Goal: Task Accomplishment & Management: Complete application form

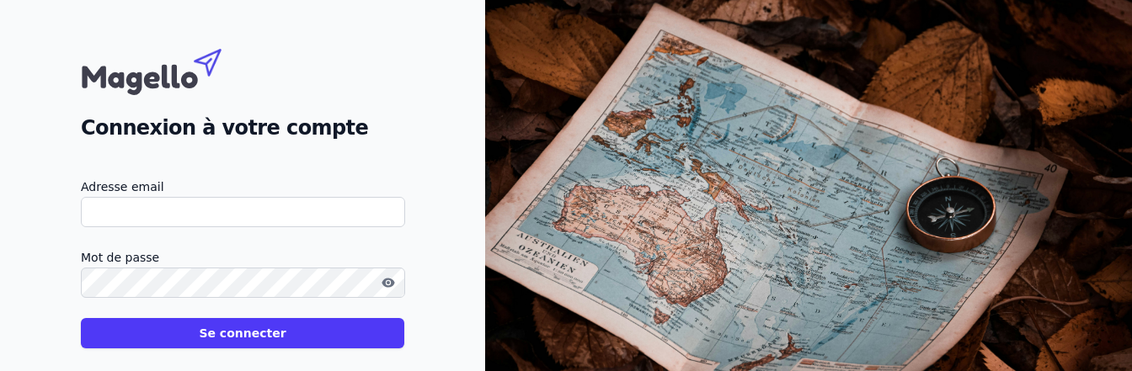
type input "[PERSON_NAME][EMAIL_ADDRESS][DOMAIN_NAME]"
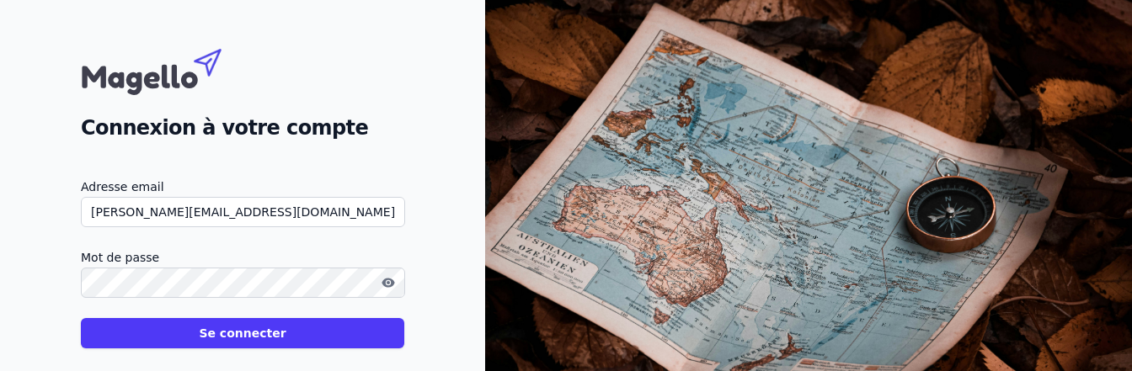
click at [373, 219] on input "[PERSON_NAME][EMAIL_ADDRESS][DOMAIN_NAME]" at bounding box center [243, 212] width 324 height 30
click at [282, 327] on button "Se connecter" at bounding box center [242, 333] width 323 height 30
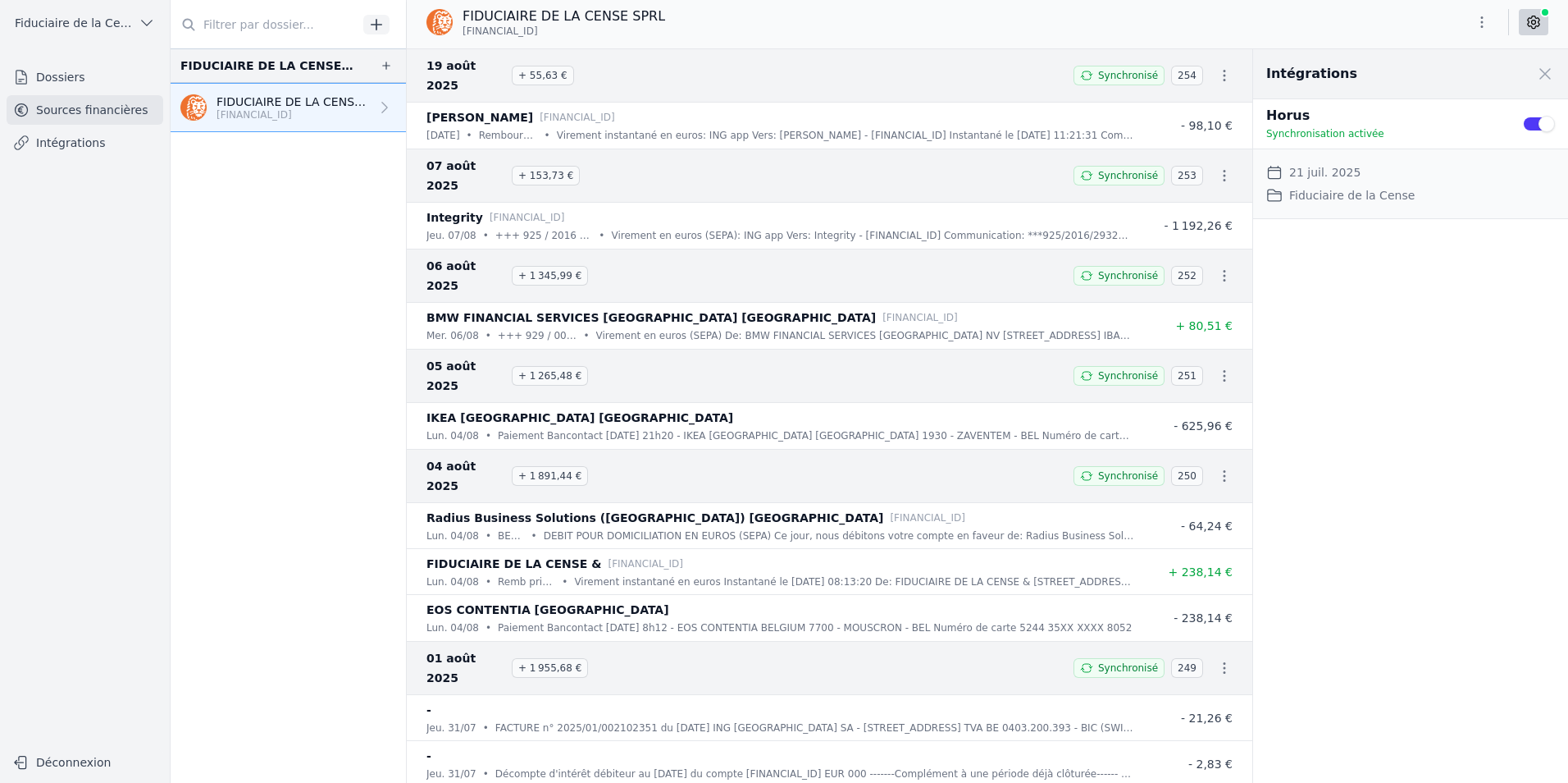
click at [59, 78] on link "Dossiers" at bounding box center [85, 77] width 157 height 29
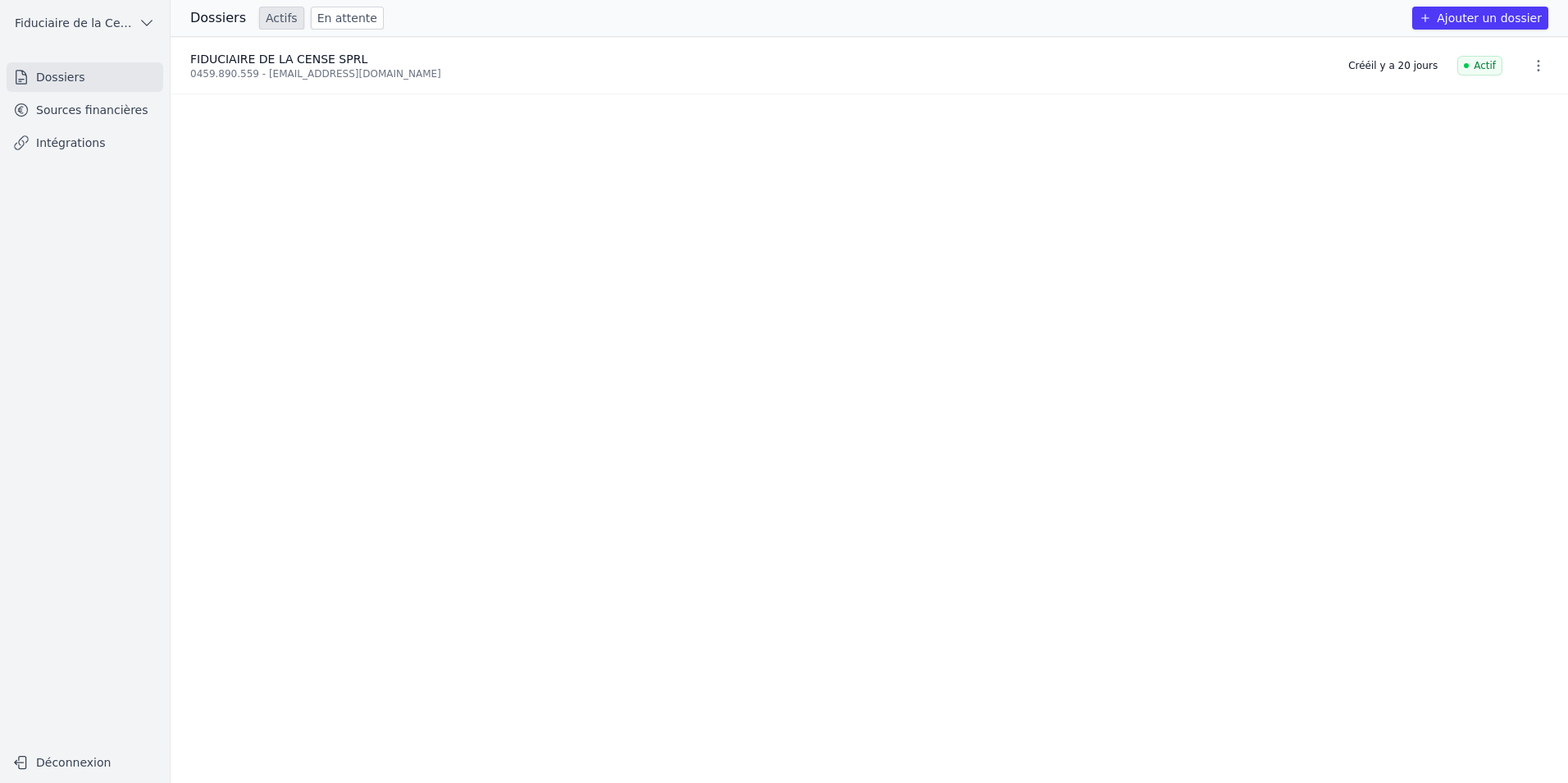
click at [1101, 18] on button "Ajouter un dossier" at bounding box center [1479, 19] width 136 height 23
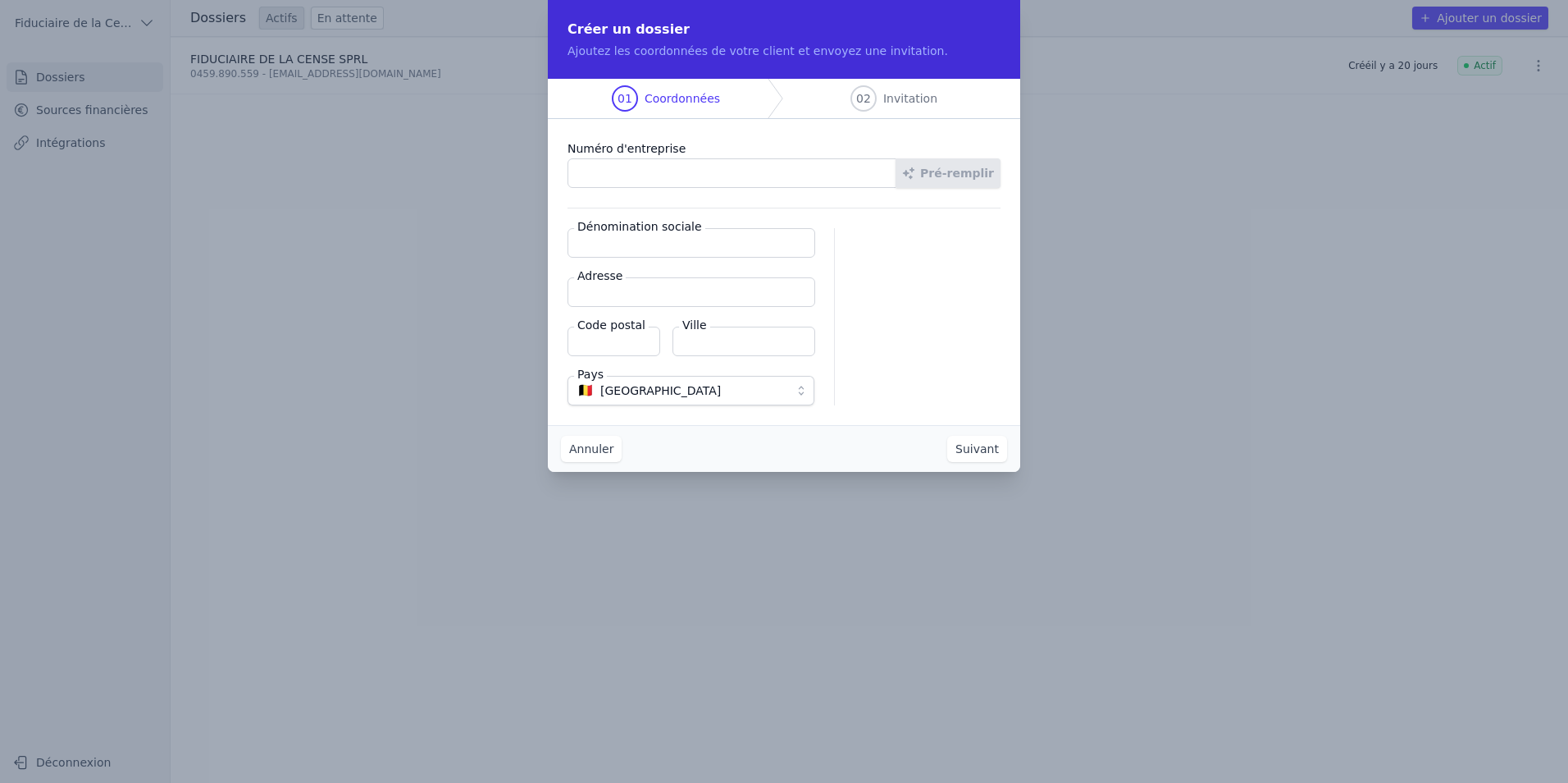
paste input "0789.818.342"
type input "0789.818.342"
click at [954, 166] on button "Pré-remplir" at bounding box center [948, 173] width 105 height 29
type input "KARABISTOUILLE SRL"
type input "[GEOGRAPHIC_DATA] 41/19"
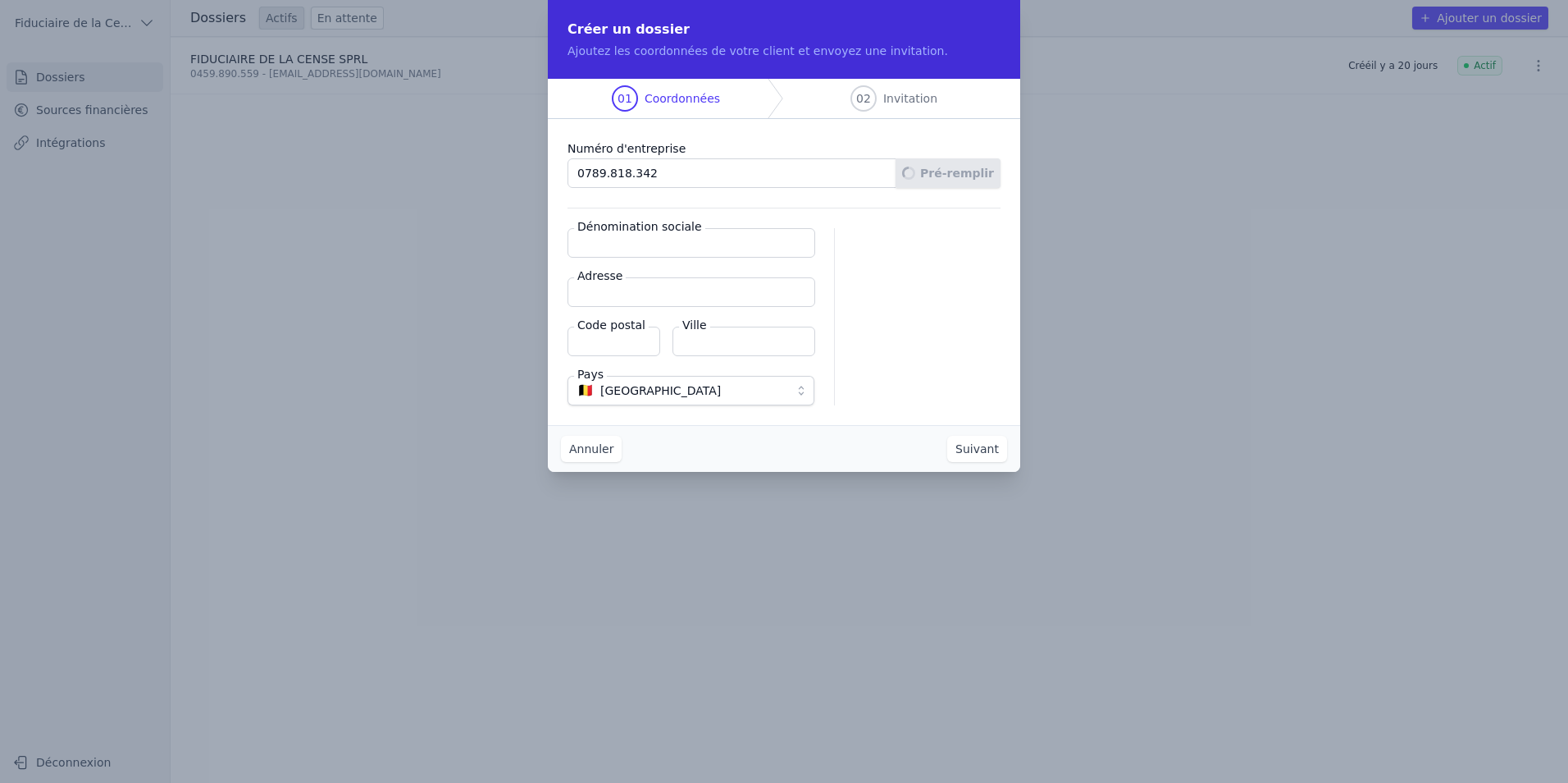
type input "4500"
type input "Huy"
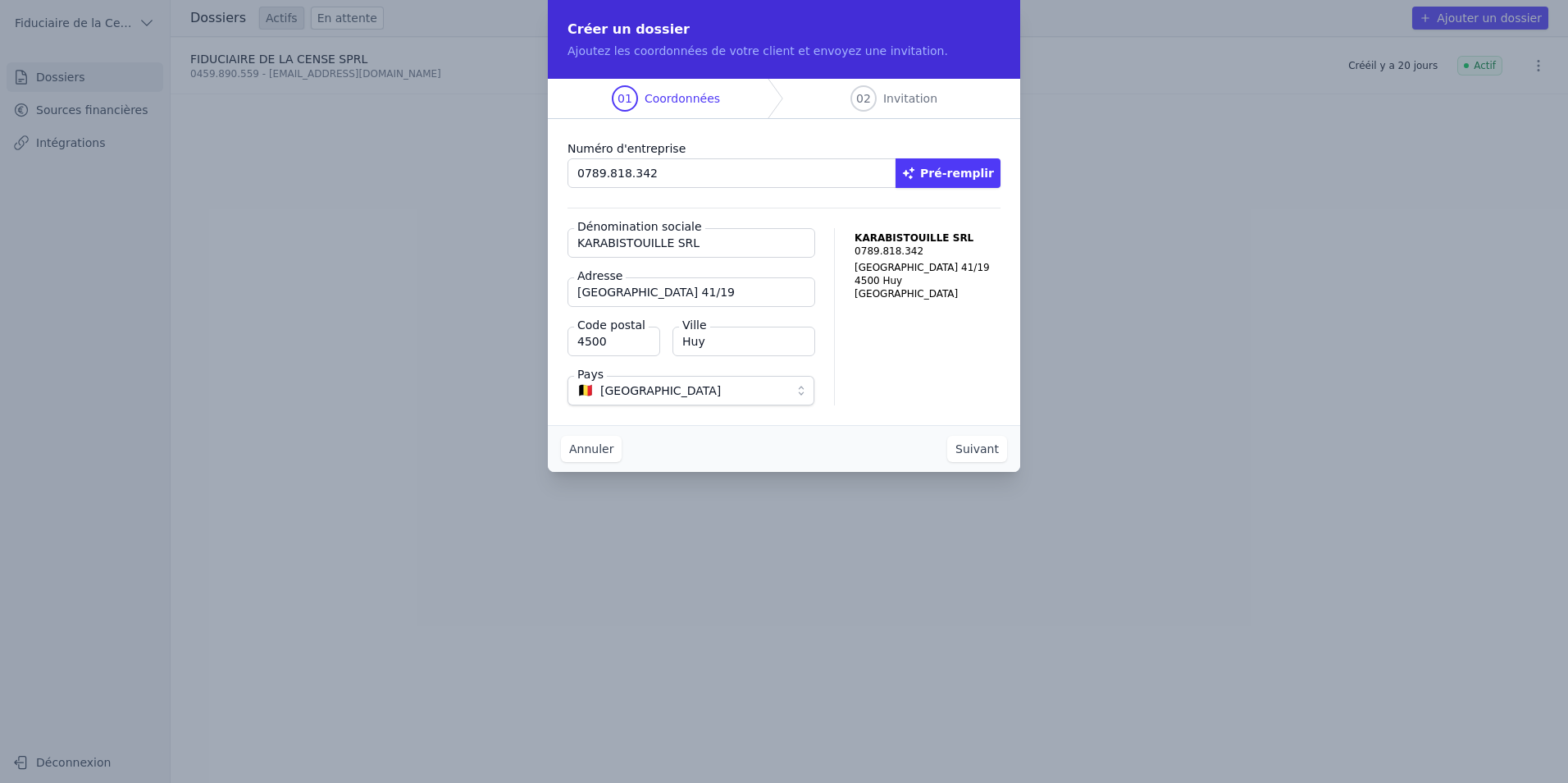
click at [985, 361] on button "Suivant" at bounding box center [976, 448] width 59 height 26
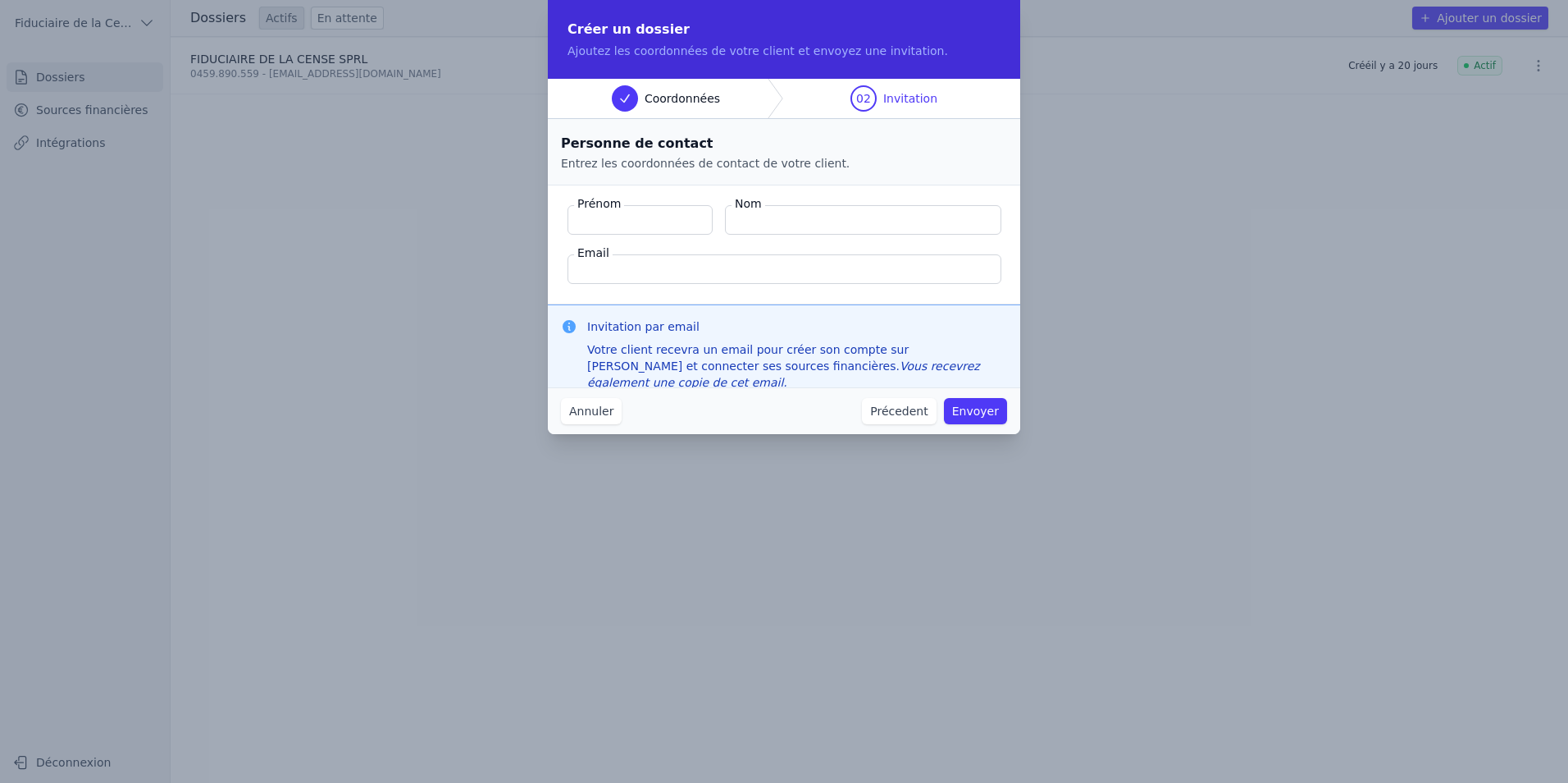
click at [847, 222] on input "Nom" at bounding box center [863, 220] width 276 height 29
paste input "[PERSON_NAME]"
type input "Debuyck"
click at [603, 226] on input "Prénom" at bounding box center [639, 220] width 145 height 29
type input "[PERSON_NAME]"
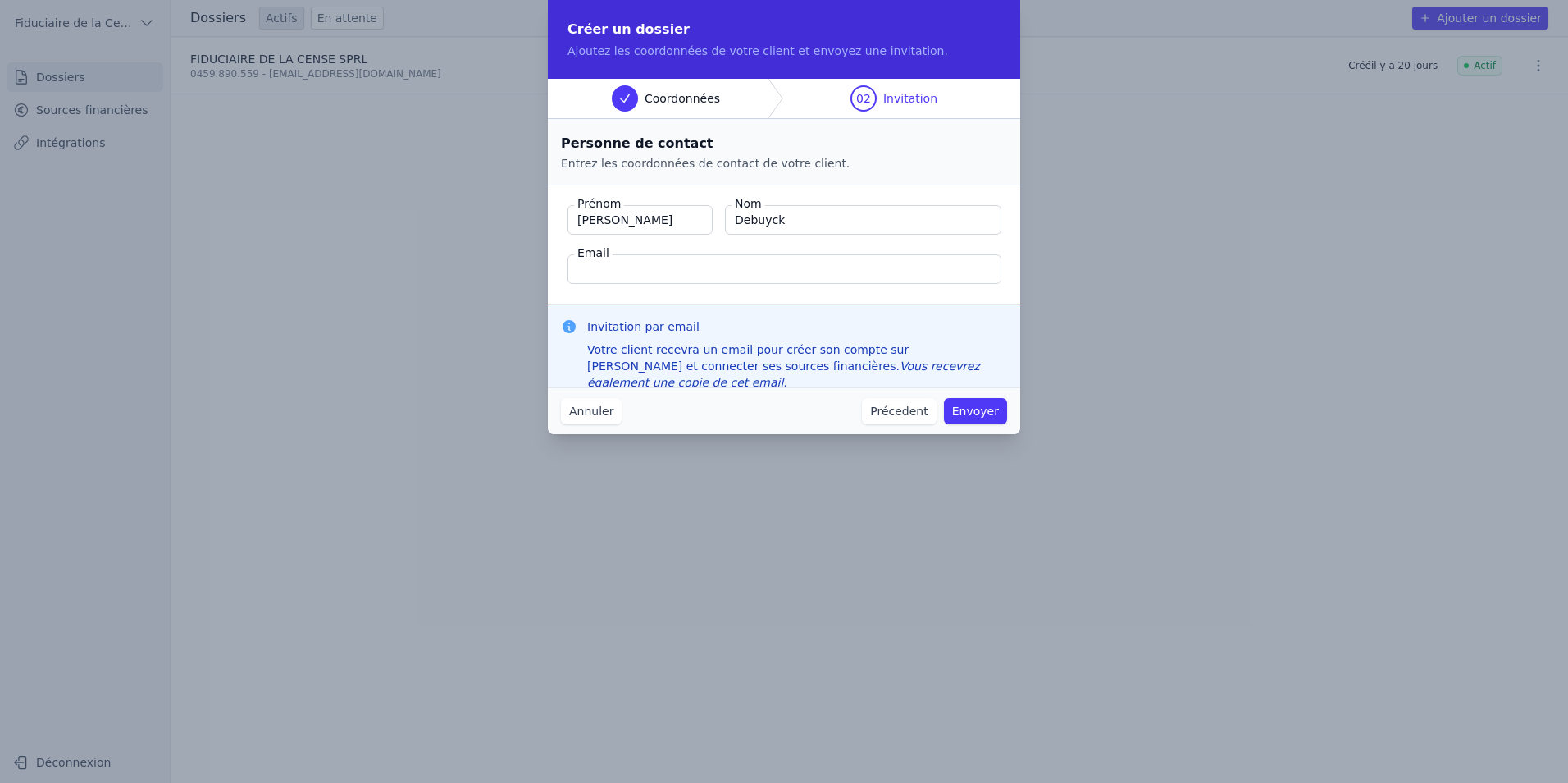
click at [651, 271] on input "Email" at bounding box center [784, 269] width 434 height 29
paste input "[DOMAIN_NAME][EMAIL_ADDRESS][DOMAIN_NAME]"
type input "[DOMAIN_NAME][EMAIL_ADDRESS][DOMAIN_NAME]"
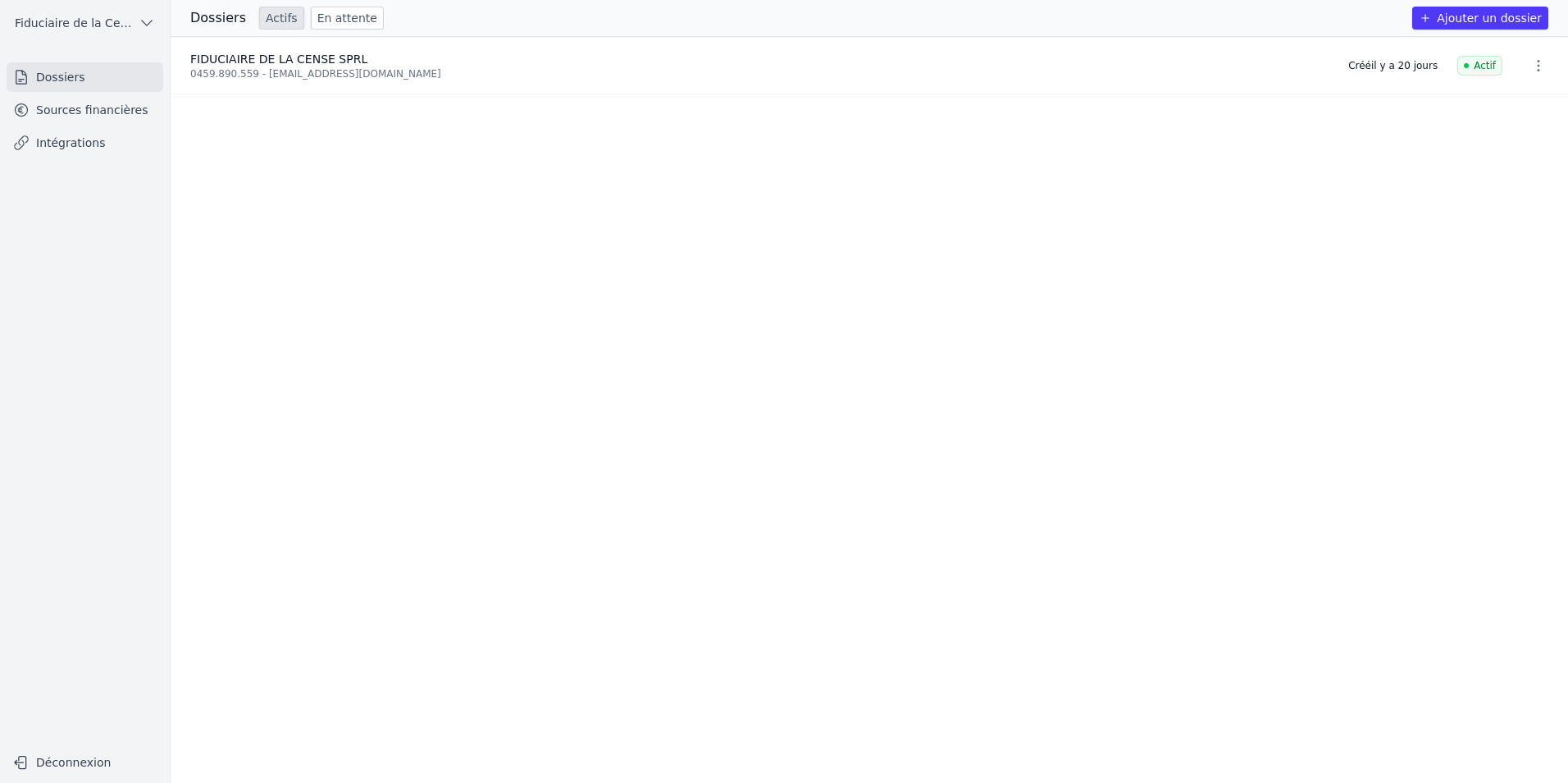
click at [317, 20] on link "En attente" at bounding box center [346, 19] width 73 height 23
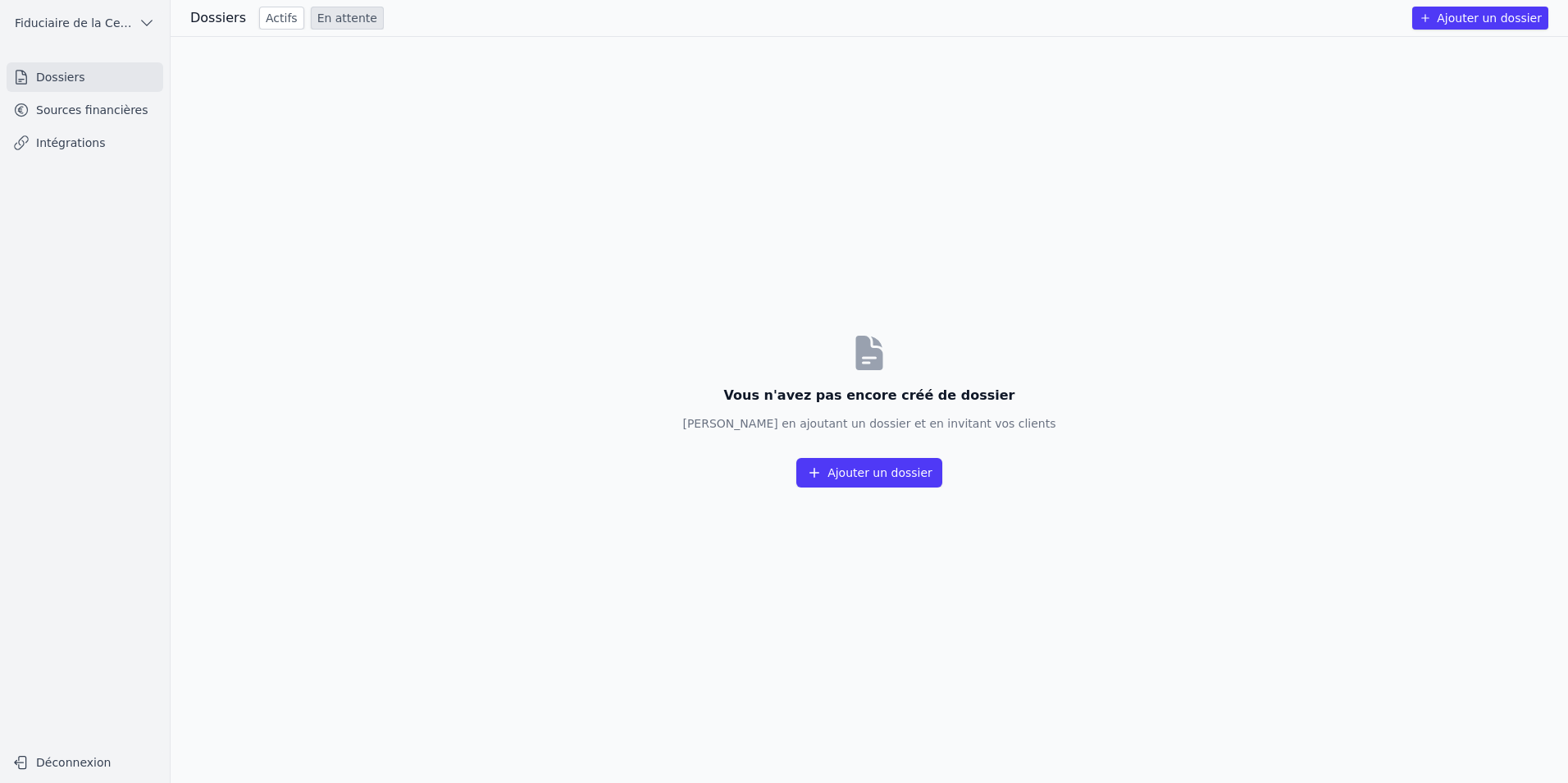
click at [272, 22] on link "Actifs" at bounding box center [281, 19] width 45 height 23
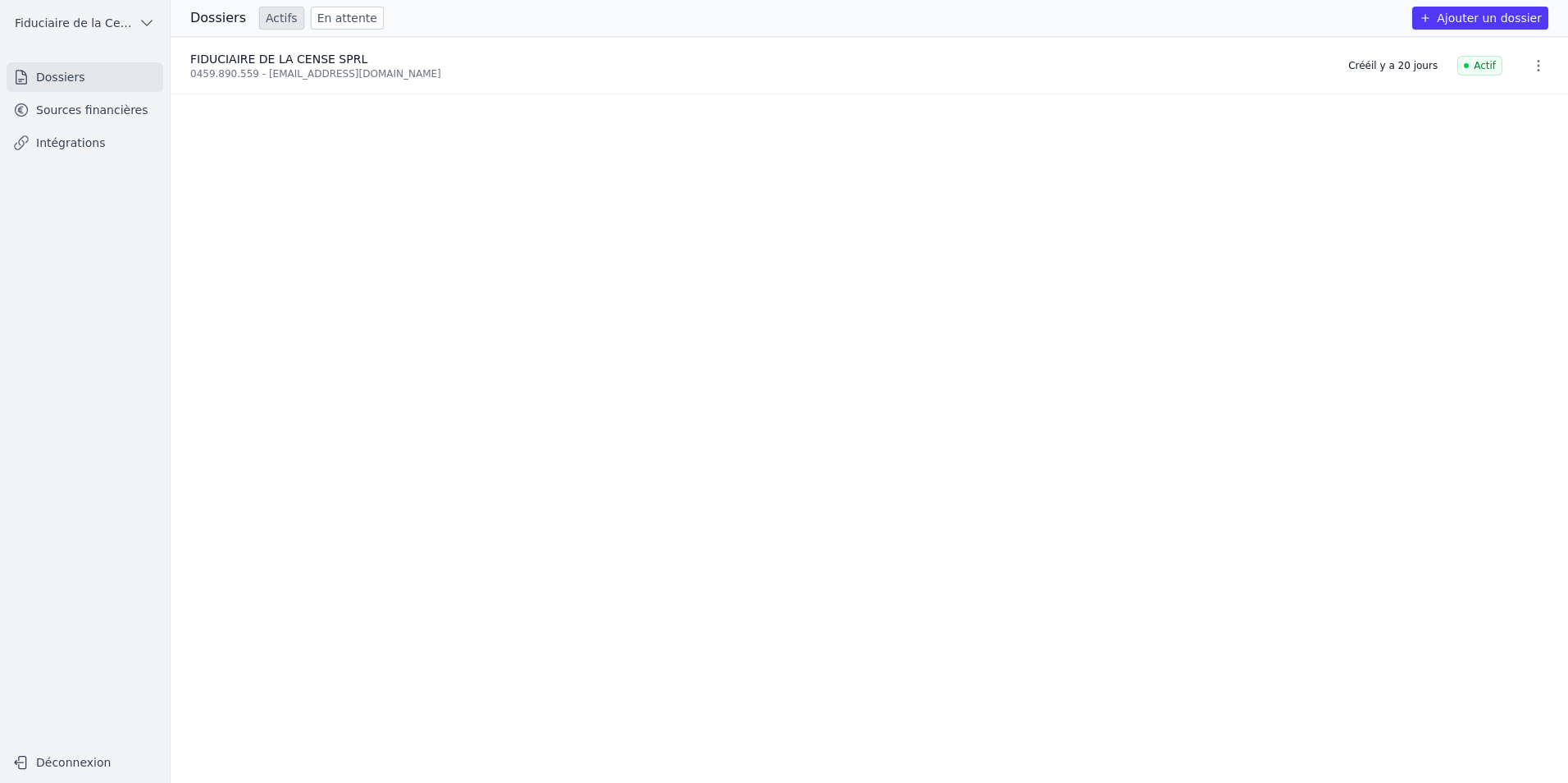
click at [1101, 13] on button "Ajouter un dossier" at bounding box center [1479, 19] width 136 height 23
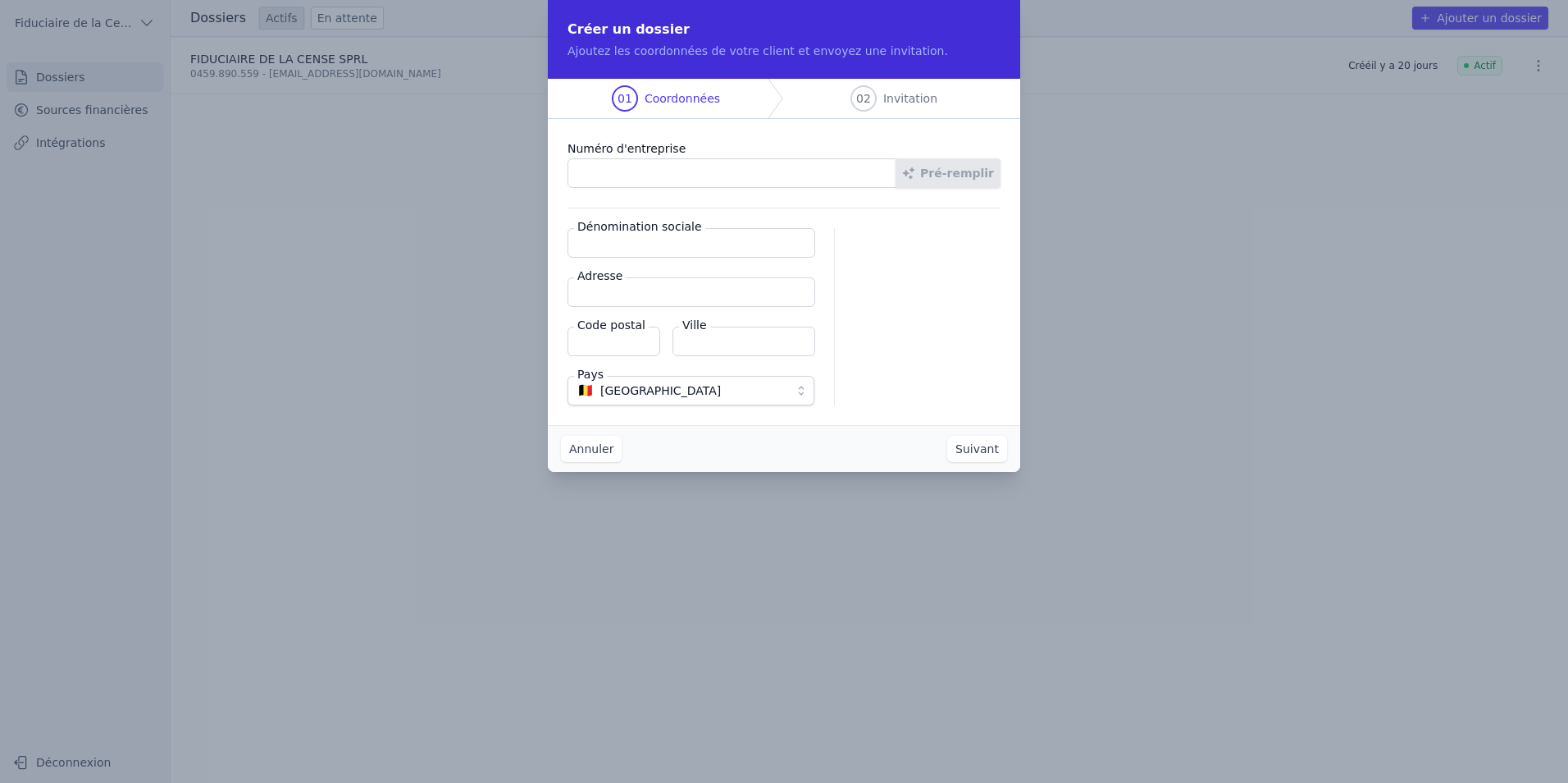
click at [580, 171] on input "Numéro d'entreprise" at bounding box center [732, 173] width 329 height 29
paste input "0789.818.342"
type input "0789.818.342"
click at [964, 180] on button "Pré-remplir" at bounding box center [948, 173] width 105 height 29
type input "KARABISTOUILLE SRL"
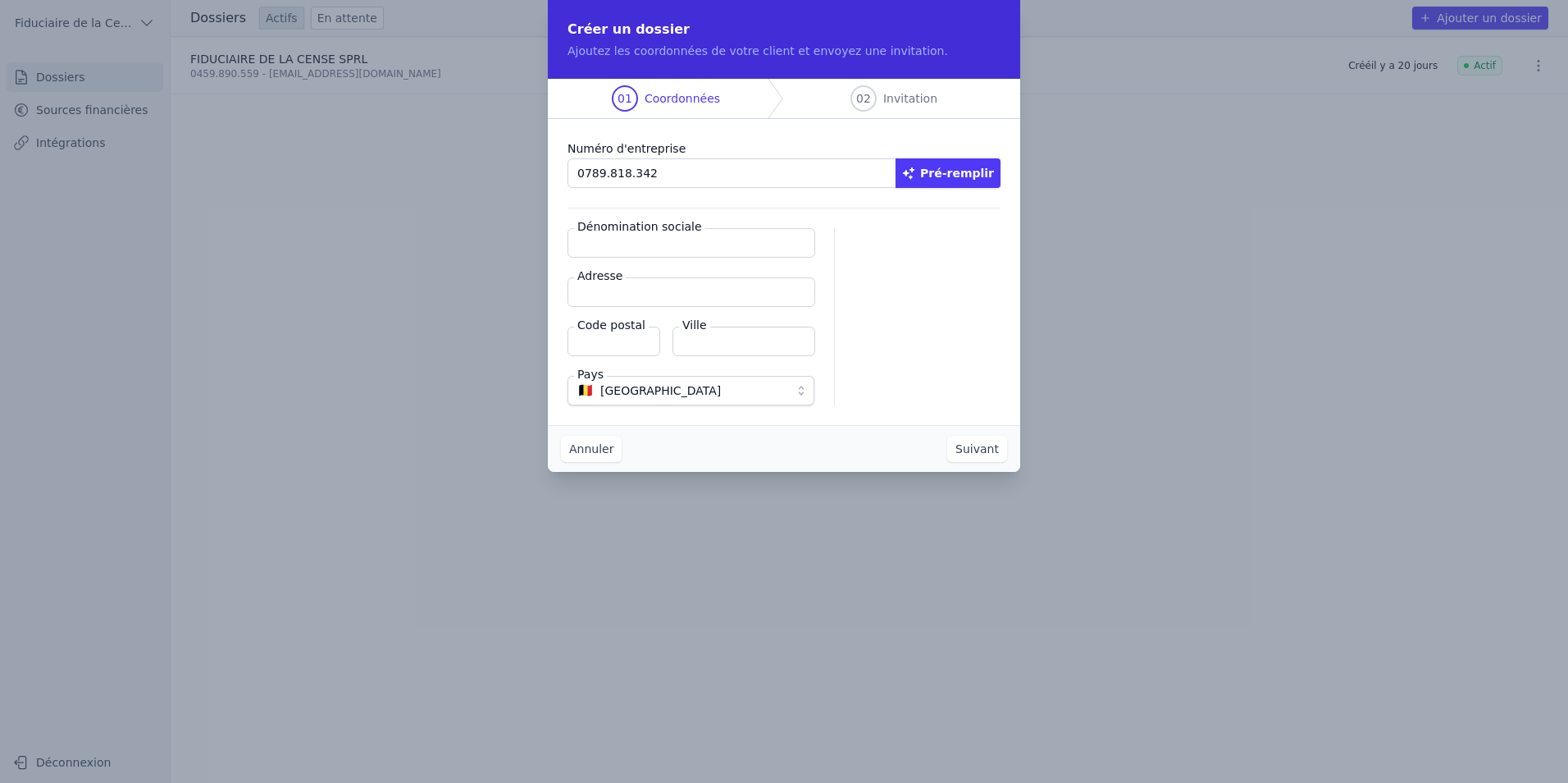
type input "[GEOGRAPHIC_DATA] 41/19"
type input "4500"
type input "Huy"
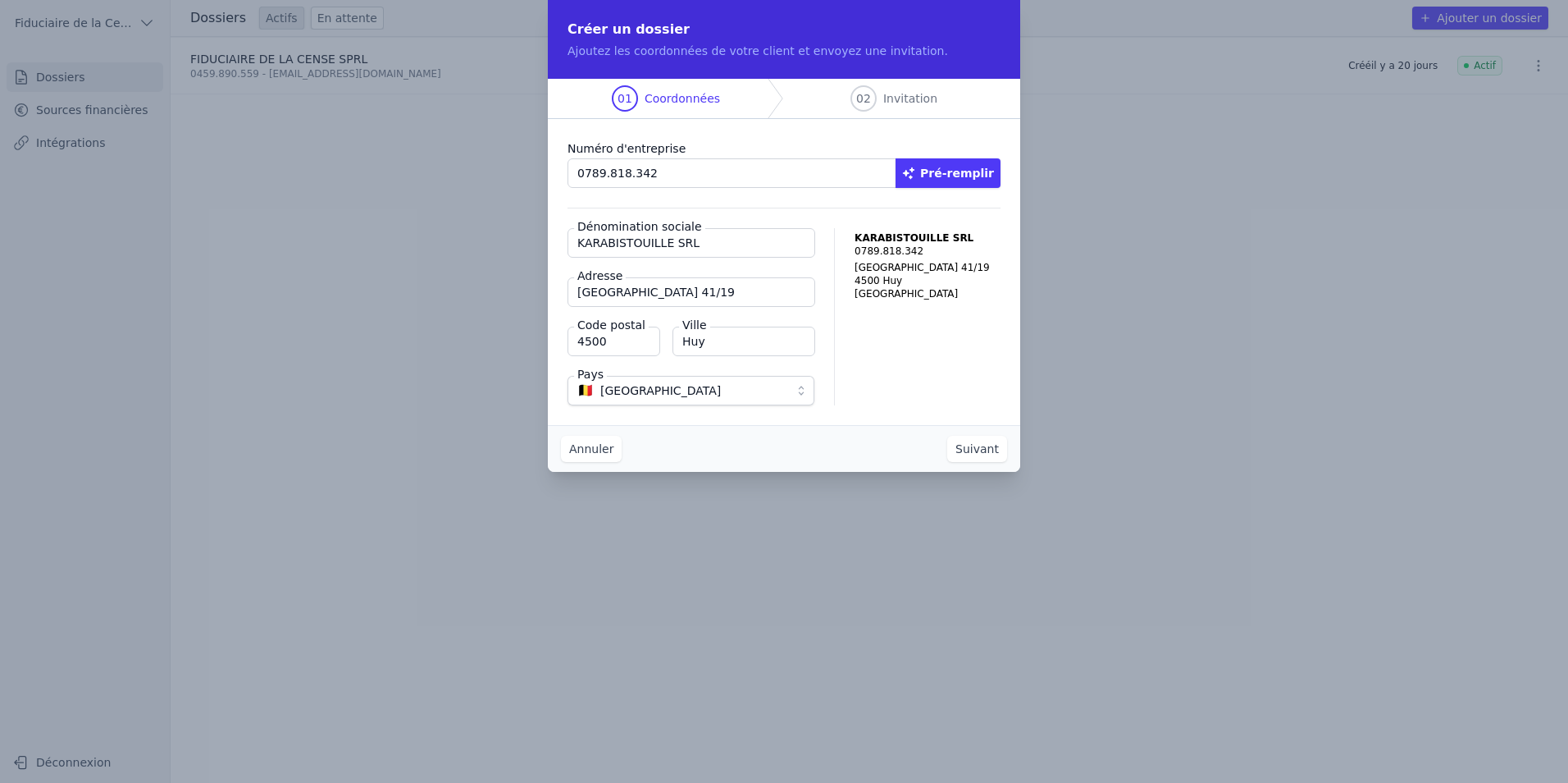
click at [995, 361] on button "Suivant" at bounding box center [976, 448] width 59 height 26
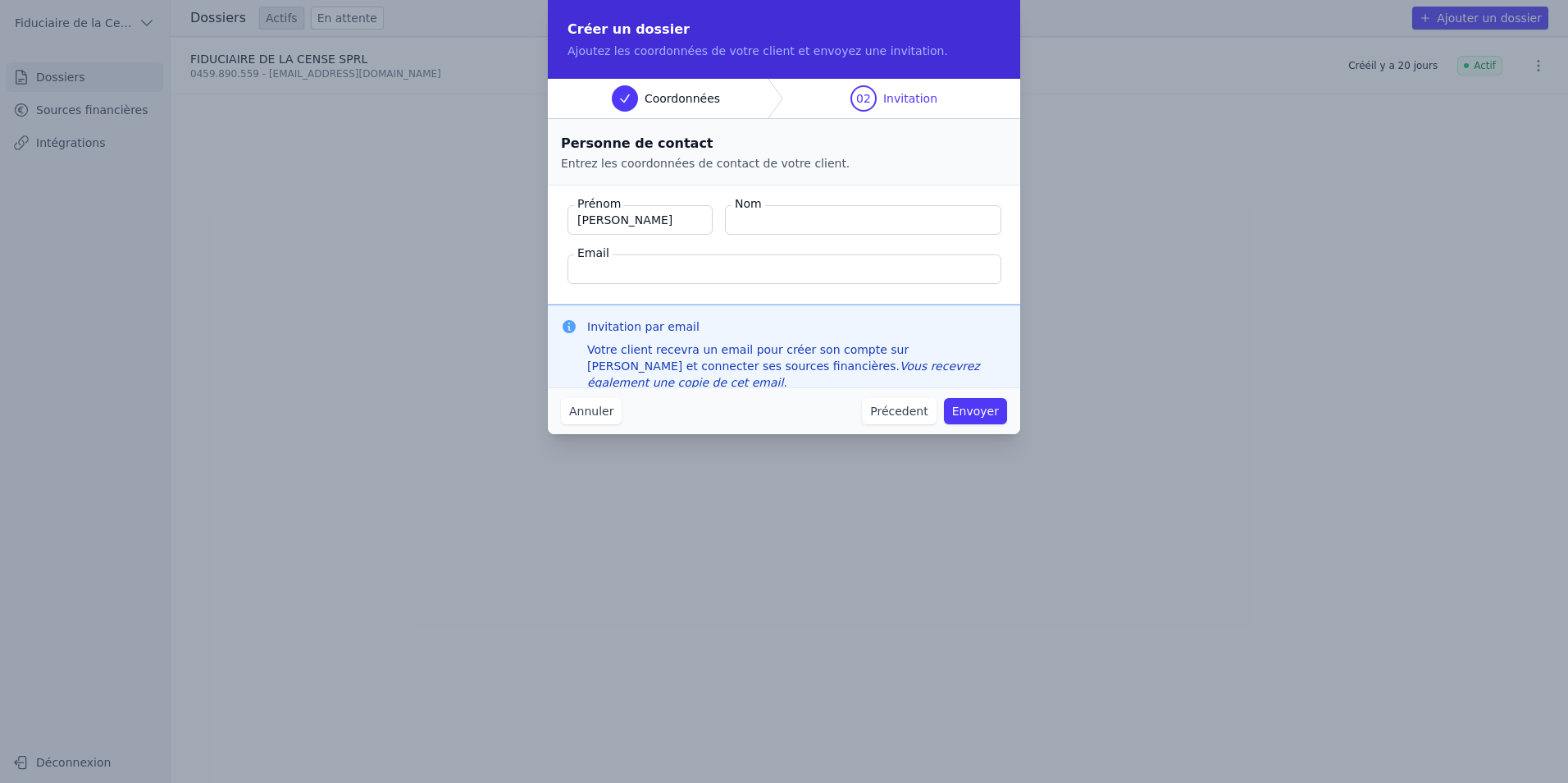
type input "[PERSON_NAME]"
type input "Debuyck"
click at [688, 269] on input "Email" at bounding box center [784, 269] width 434 height 29
paste input "[DOMAIN_NAME][EMAIL_ADDRESS][DOMAIN_NAME]"
type input "[DOMAIN_NAME][EMAIL_ADDRESS][DOMAIN_NAME]"
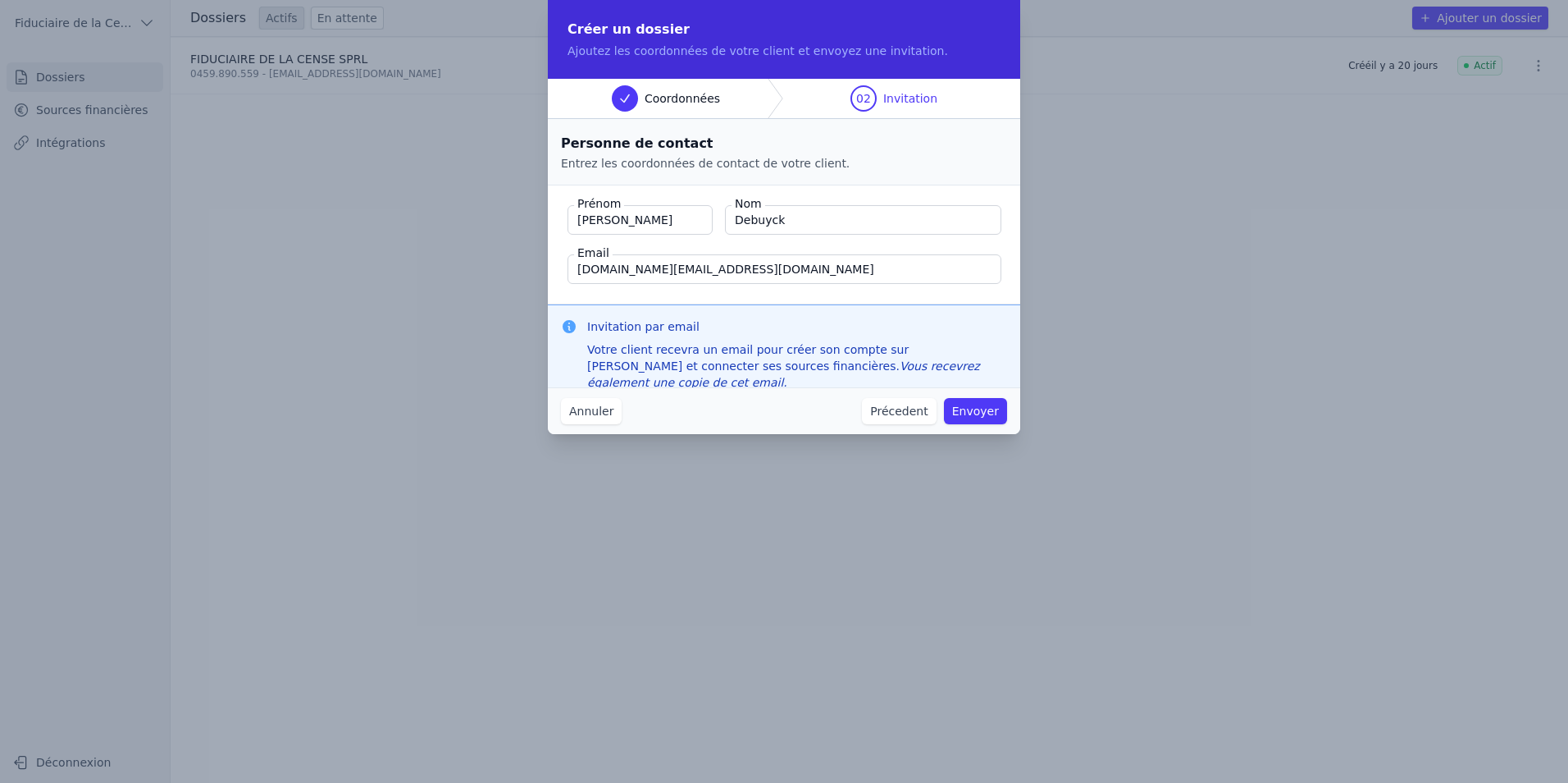
click at [984, 361] on button "Envoyer" at bounding box center [975, 411] width 63 height 26
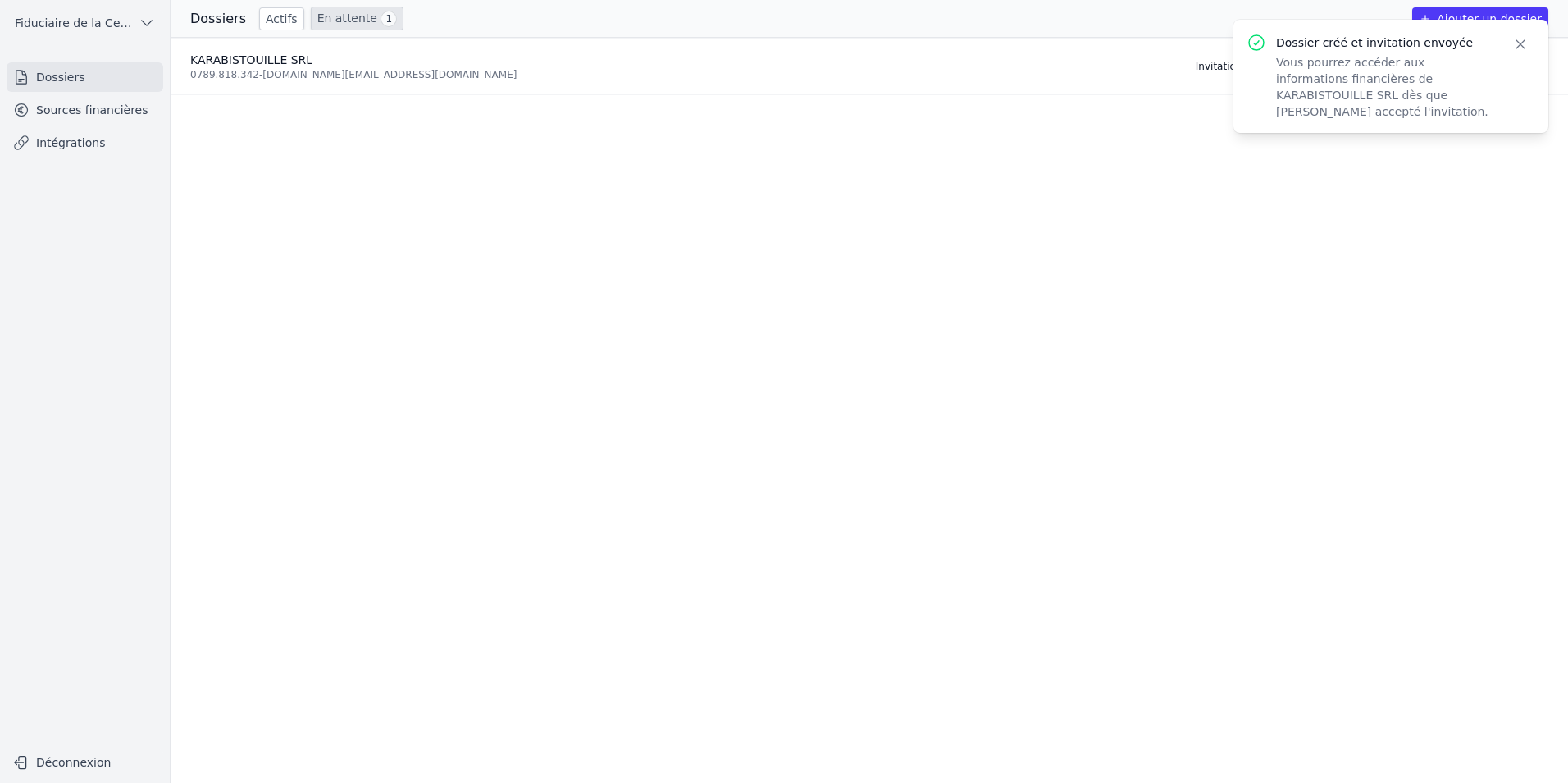
click at [1101, 49] on icon "button" at bounding box center [1519, 44] width 17 height 17
